Goal: Information Seeking & Learning: Learn about a topic

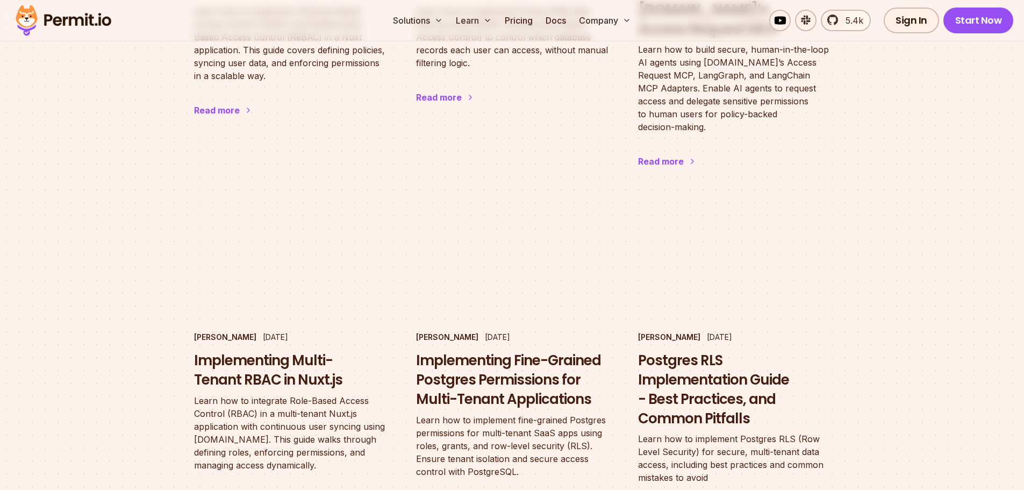
scroll to position [1290, 0]
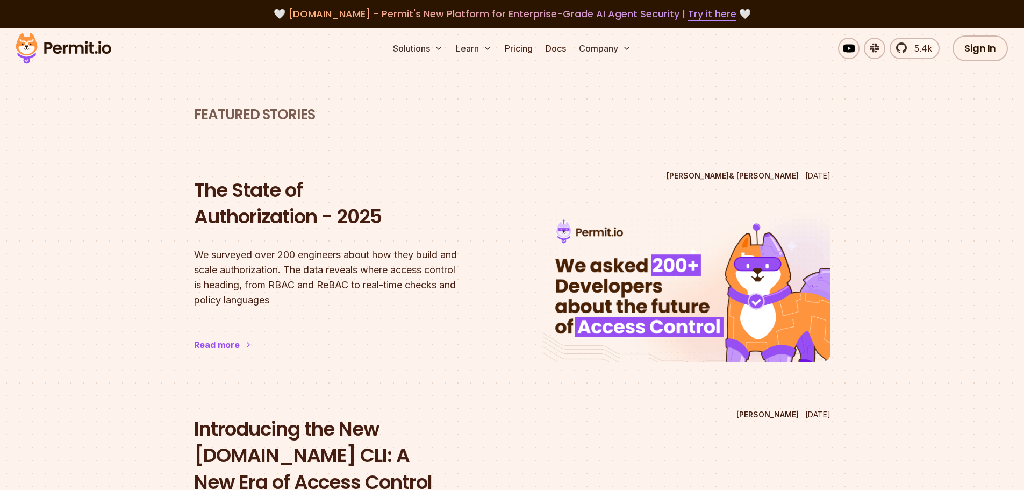
click at [273, 122] on h1 "Featured Stories" at bounding box center [512, 114] width 637 height 19
drag, startPoint x: 56, startPoint y: 226, endPoint x: 351, endPoint y: 383, distance: 333.4
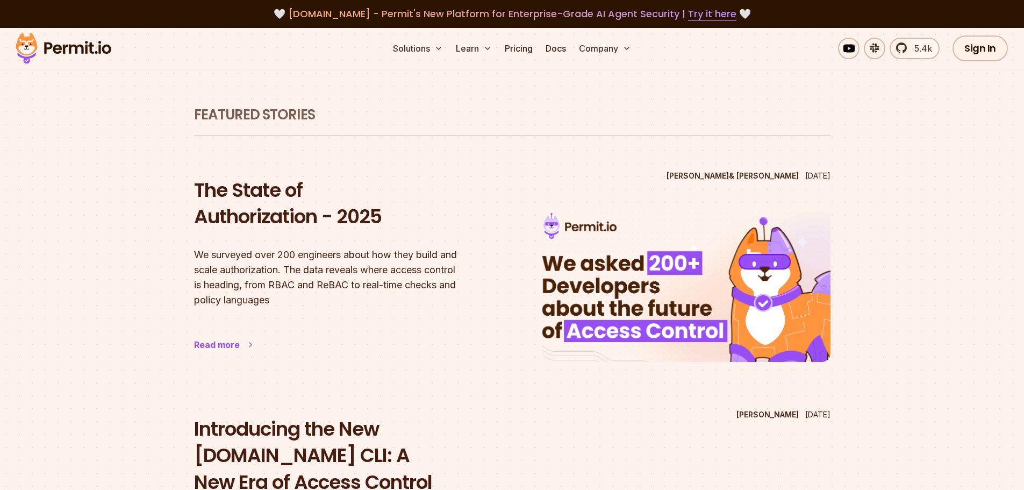
click at [211, 344] on div "Read more" at bounding box center [217, 344] width 46 height 13
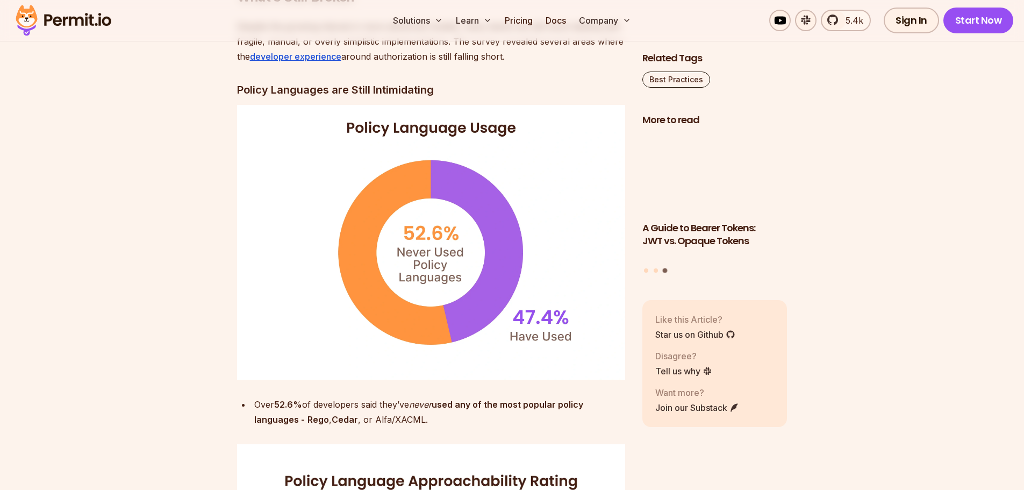
scroll to position [2742, 0]
